Goal: Task Accomplishment & Management: Manage account settings

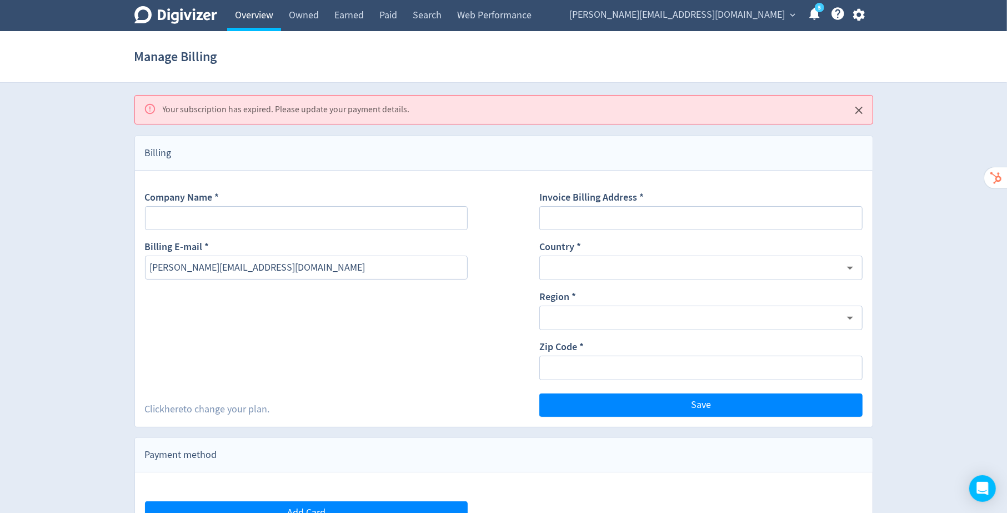
click at [259, 9] on link "Overview" at bounding box center [254, 15] width 54 height 31
click at [304, 13] on link "Owned" at bounding box center [304, 15] width 46 height 31
click at [357, 14] on link "Earned" at bounding box center [349, 15] width 45 height 31
click at [270, 14] on link "Overview" at bounding box center [254, 15] width 54 height 31
click at [862, 16] on icon "button" at bounding box center [859, 15] width 12 height 12
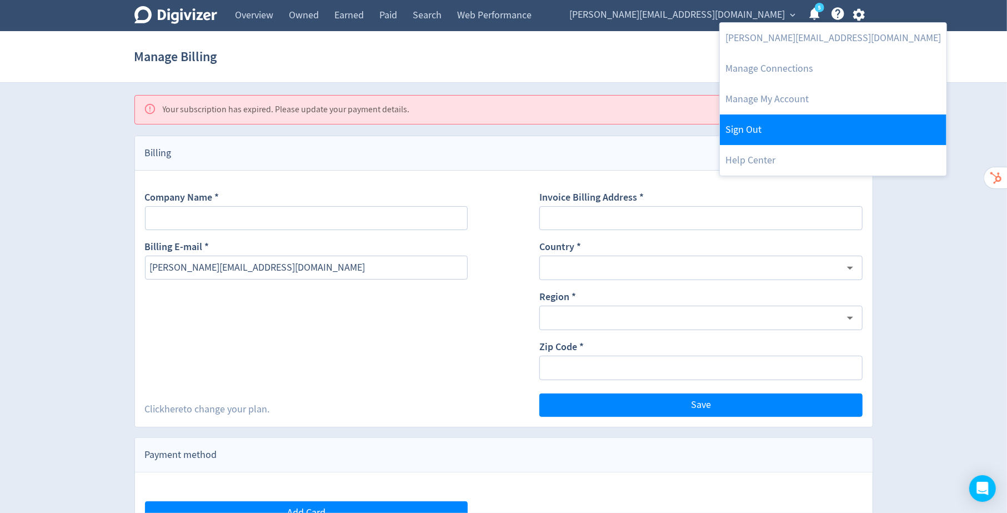
click at [808, 121] on link "Sign Out" at bounding box center [833, 129] width 227 height 31
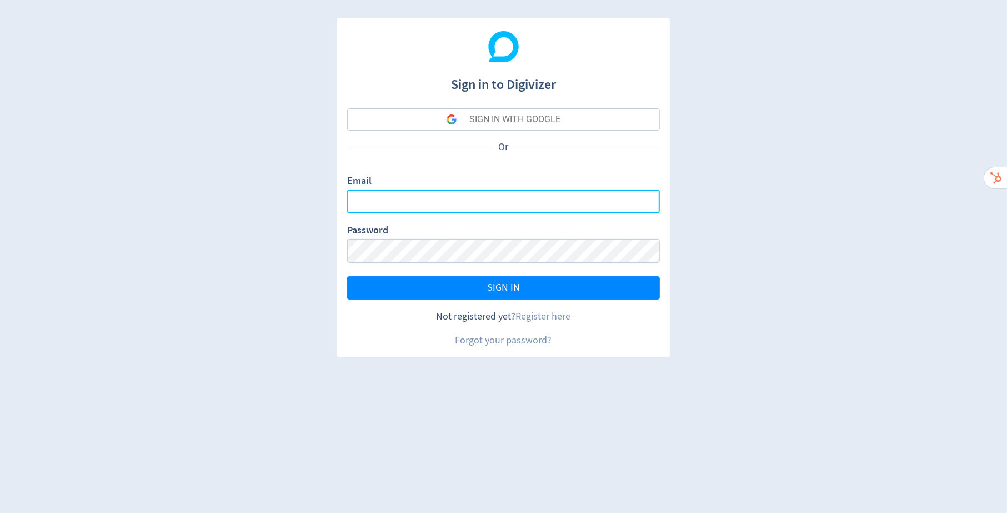
click at [503, 194] on input "Email" at bounding box center [503, 201] width 313 height 24
type input "[PERSON_NAME][EMAIL_ADDRESS][PERSON_NAME][DOMAIN_NAME]"
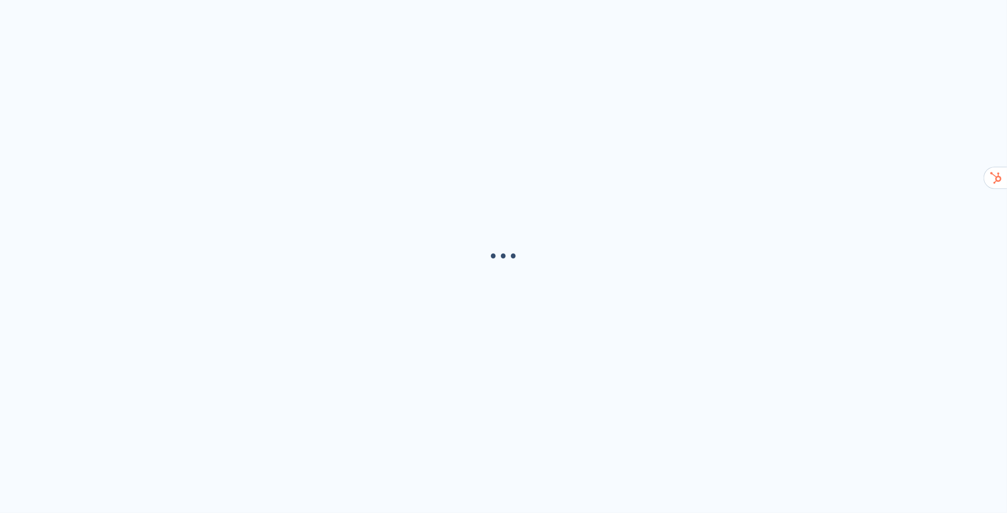
click at [543, 287] on div "· · ·" at bounding box center [503, 256] width 1007 height 513
